Goal: Find specific page/section: Find specific page/section

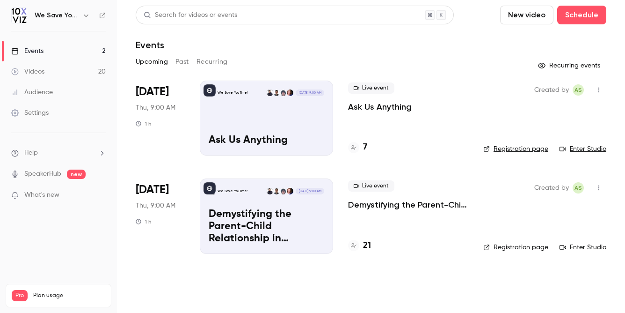
click at [290, 54] on div "Upcoming Past Recurring" at bounding box center [371, 61] width 471 height 15
click at [354, 150] on icon at bounding box center [354, 148] width 6 height 6
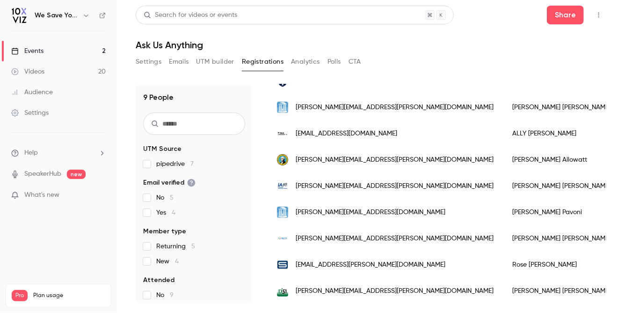
click at [71, 51] on link "Events 2" at bounding box center [58, 51] width 117 height 21
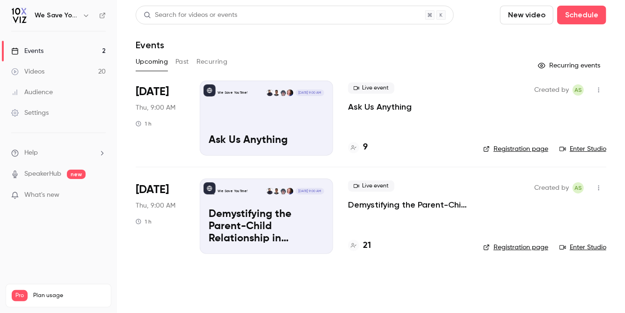
click at [152, 272] on main "Search for videos or events New video Schedule Events Upcoming Past Recurring R…" at bounding box center [371, 156] width 508 height 313
